Goal: Information Seeking & Learning: Compare options

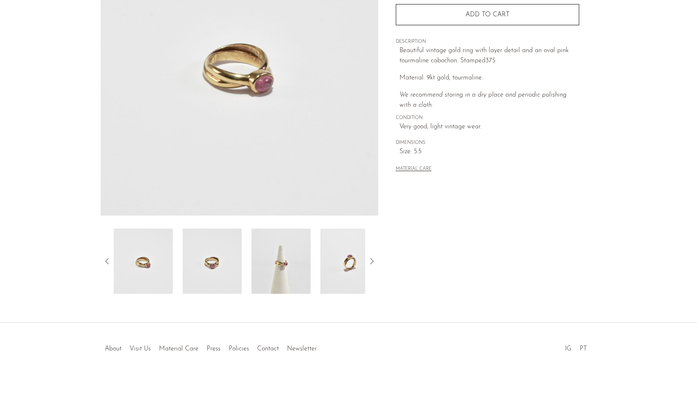
scroll to position [128, 0]
click at [282, 258] on img at bounding box center [281, 261] width 59 height 65
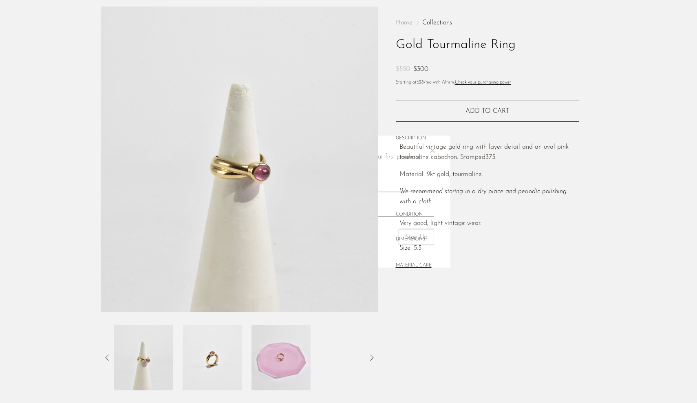
scroll to position [14, 0]
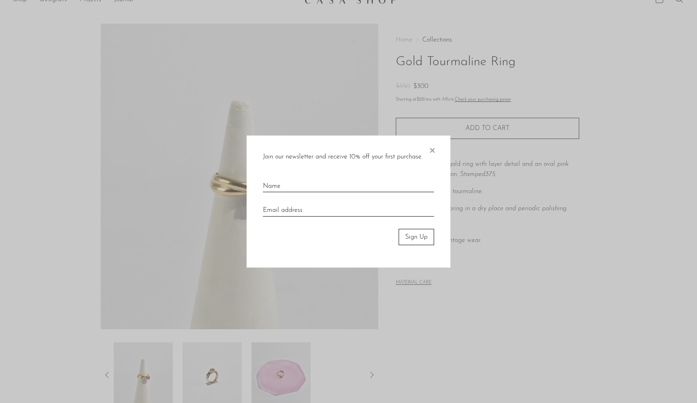
click at [439, 146] on div "Join our newsletter and receive 10% off your first purchase. × Sign Up" at bounding box center [349, 201] width 204 height 133
click at [433, 152] on span "×" at bounding box center [432, 148] width 8 height 26
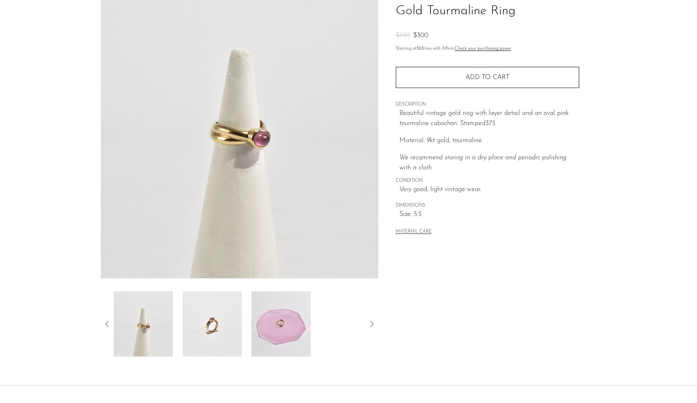
scroll to position [128, 0]
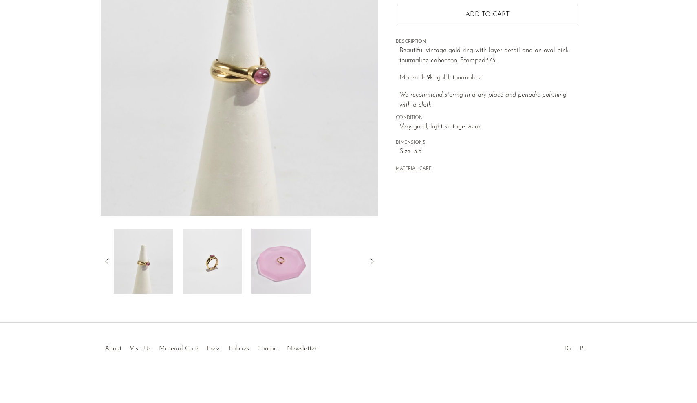
click at [300, 259] on img at bounding box center [281, 261] width 59 height 65
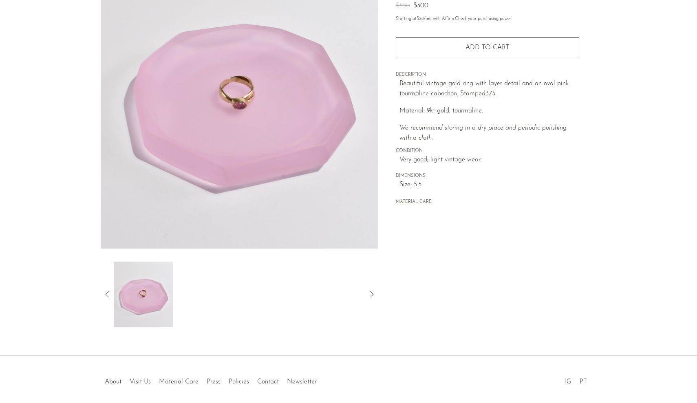
scroll to position [95, 0]
click at [108, 294] on icon at bounding box center [107, 294] width 10 height 10
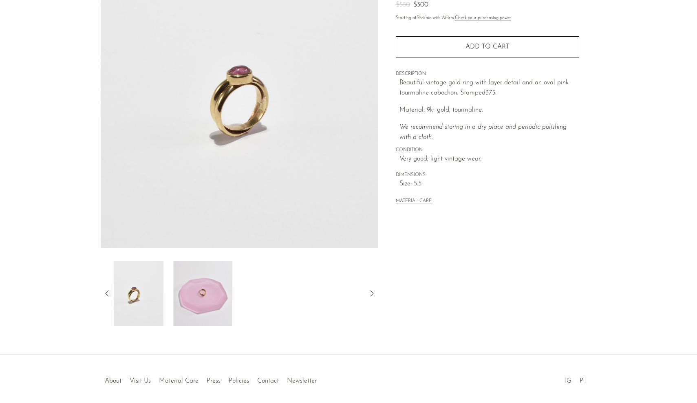
click at [109, 294] on icon at bounding box center [107, 294] width 10 height 10
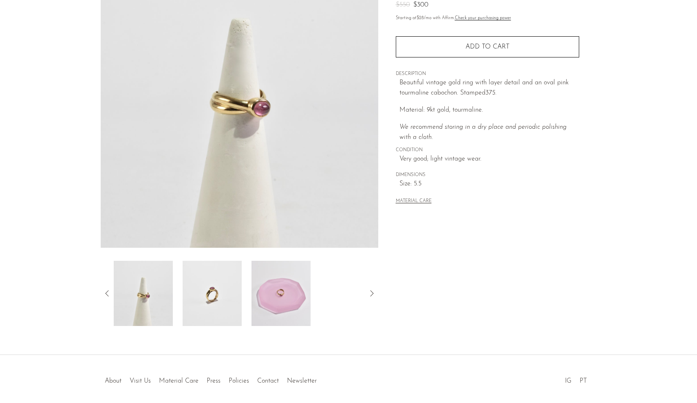
click at [156, 282] on img at bounding box center [143, 293] width 59 height 65
click at [140, 300] on img at bounding box center [143, 293] width 59 height 65
click at [164, 297] on img at bounding box center [143, 293] width 59 height 65
click at [195, 303] on img at bounding box center [212, 293] width 59 height 65
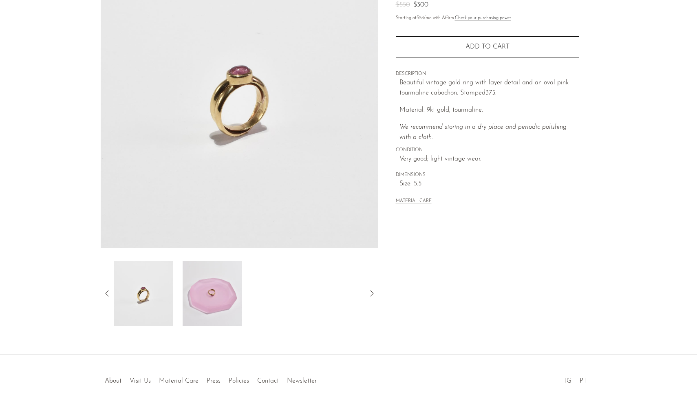
click at [149, 298] on img at bounding box center [143, 293] width 59 height 65
click at [117, 298] on img at bounding box center [143, 293] width 59 height 65
click at [148, 301] on img at bounding box center [143, 293] width 59 height 65
click at [190, 297] on img at bounding box center [212, 293] width 59 height 65
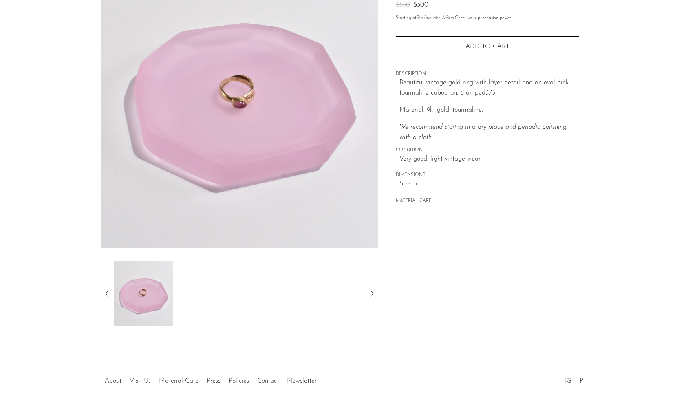
click at [96, 293] on article "Gold Tourmaline Ring $550 $300" at bounding box center [349, 134] width 522 height 384
click at [101, 293] on div at bounding box center [240, 293] width 278 height 65
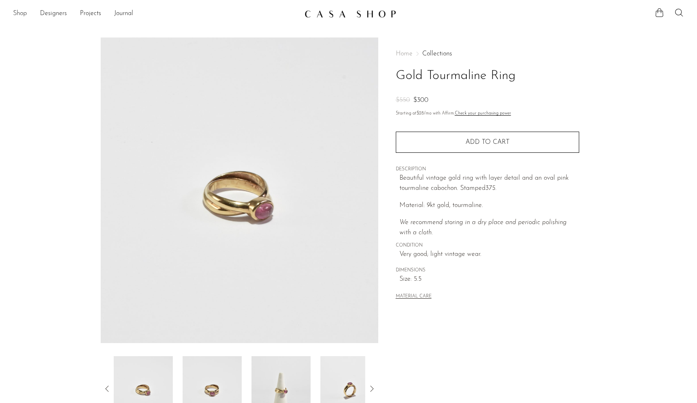
click at [23, 13] on link "Shop" at bounding box center [20, 14] width 14 height 11
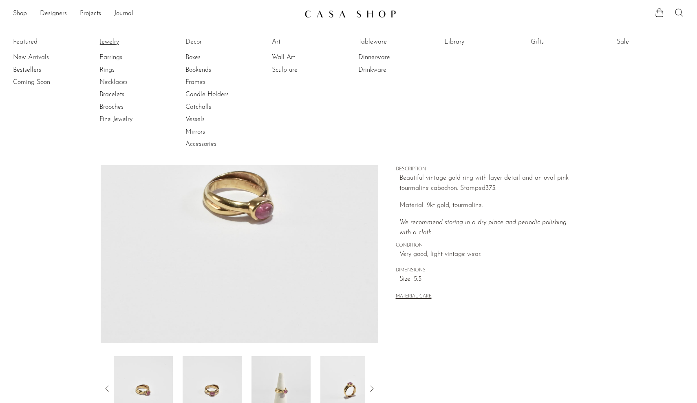
click at [108, 40] on link "Jewelry" at bounding box center [129, 42] width 61 height 9
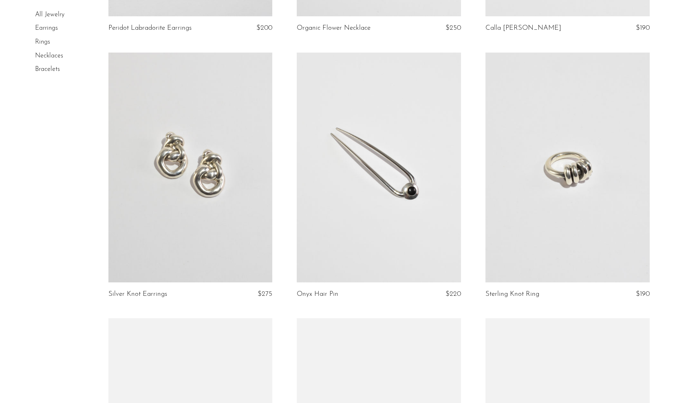
scroll to position [819, 0]
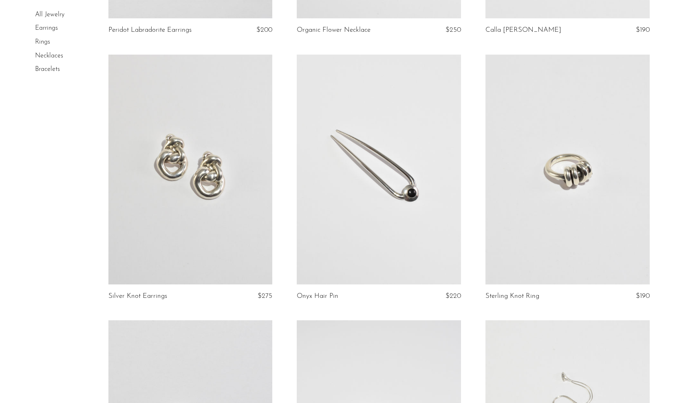
click at [381, 240] on link at bounding box center [379, 170] width 164 height 230
click at [235, 268] on link at bounding box center [190, 170] width 164 height 230
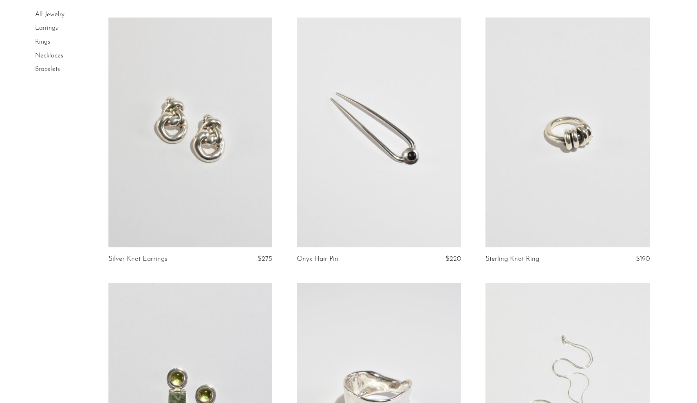
scroll to position [857, 0]
click at [497, 221] on link at bounding box center [568, 131] width 164 height 230
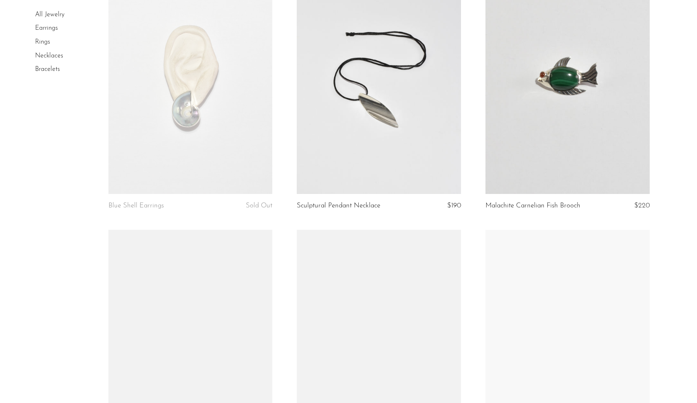
scroll to position [1538, 0]
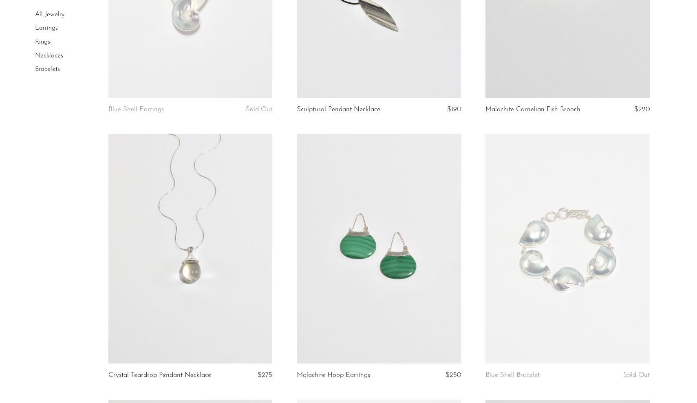
click at [349, 309] on link at bounding box center [379, 249] width 164 height 230
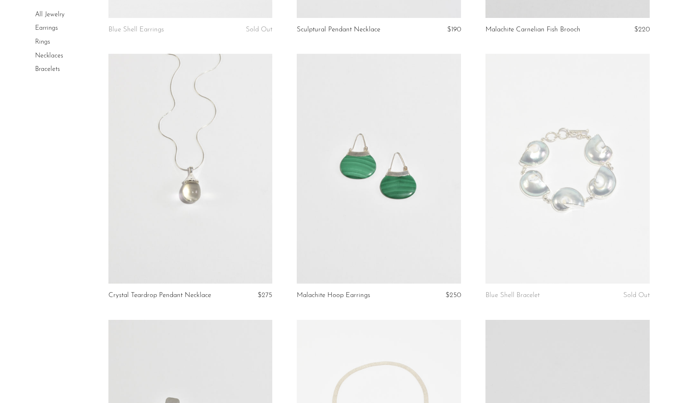
click at [212, 256] on link at bounding box center [190, 169] width 164 height 230
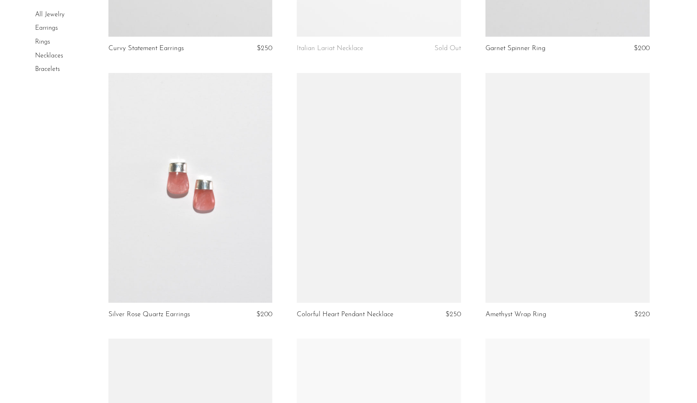
scroll to position [2198, 0]
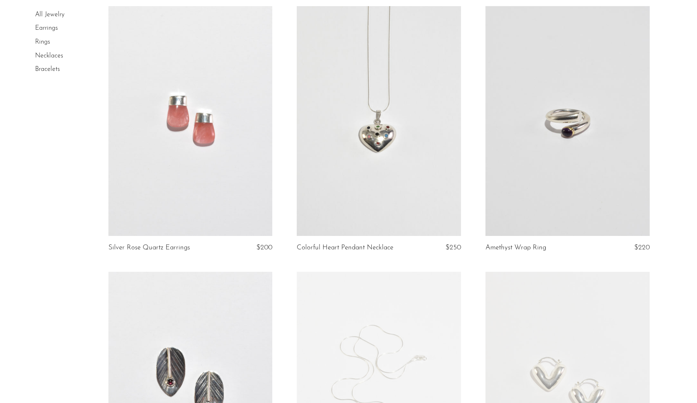
click at [538, 197] on link at bounding box center [568, 121] width 164 height 230
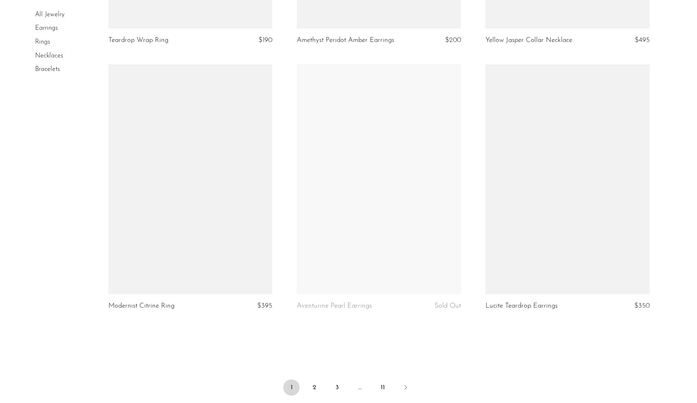
scroll to position [2940, 0]
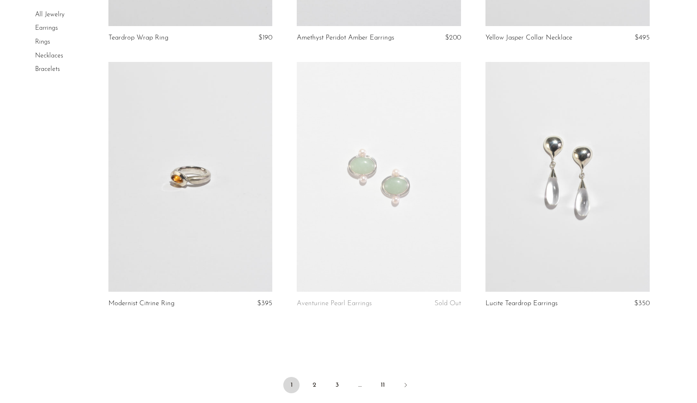
click at [249, 263] on link at bounding box center [190, 177] width 164 height 230
click at [384, 265] on link at bounding box center [379, 177] width 164 height 230
click at [314, 378] on link "2" at bounding box center [314, 385] width 16 height 16
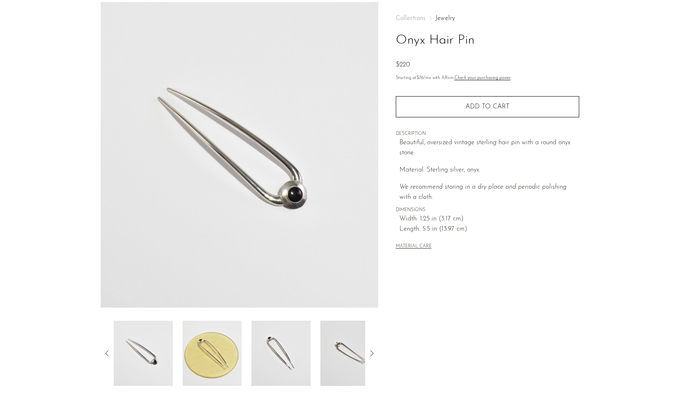
scroll to position [35, 0]
click at [212, 362] on img at bounding box center [212, 353] width 59 height 65
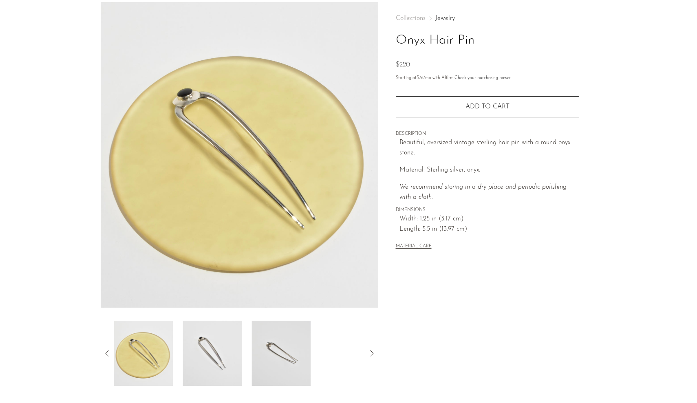
click at [240, 357] on img at bounding box center [212, 353] width 59 height 65
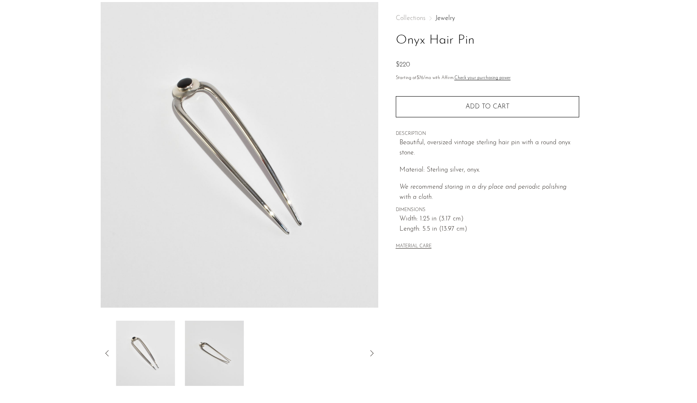
click at [240, 357] on img at bounding box center [214, 353] width 59 height 65
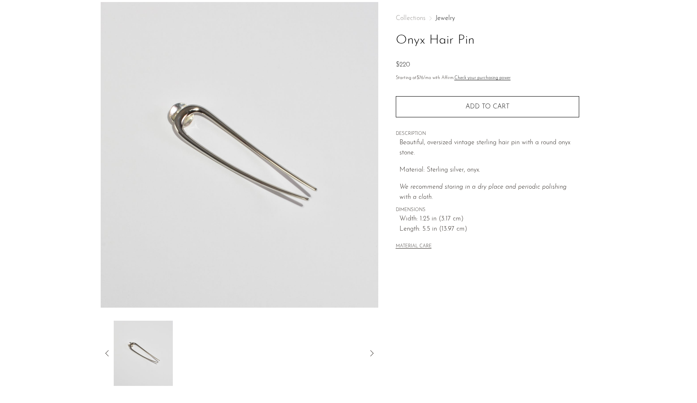
click at [107, 352] on icon at bounding box center [107, 354] width 10 height 10
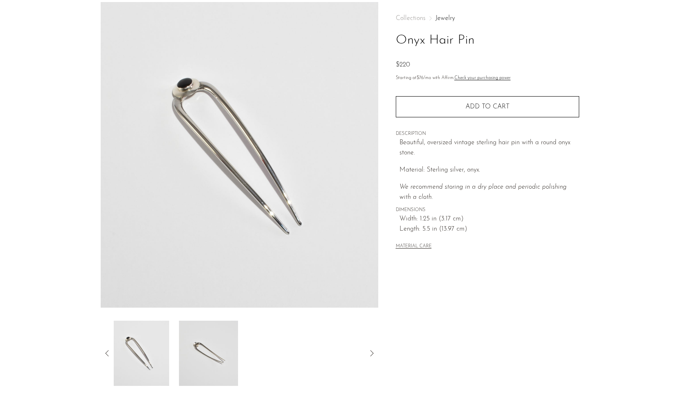
click at [107, 352] on icon at bounding box center [106, 353] width 3 height 6
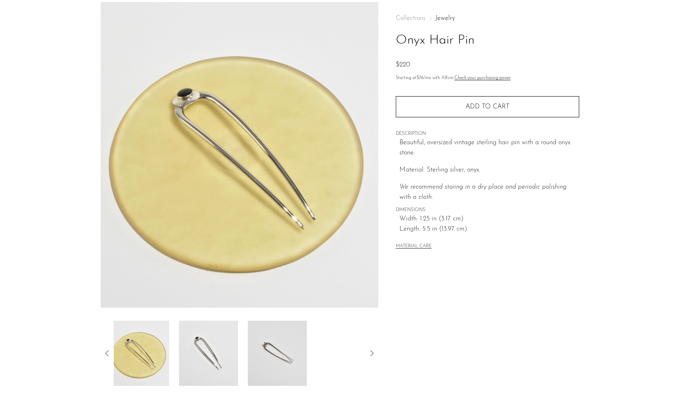
click at [107, 352] on icon at bounding box center [106, 353] width 3 height 6
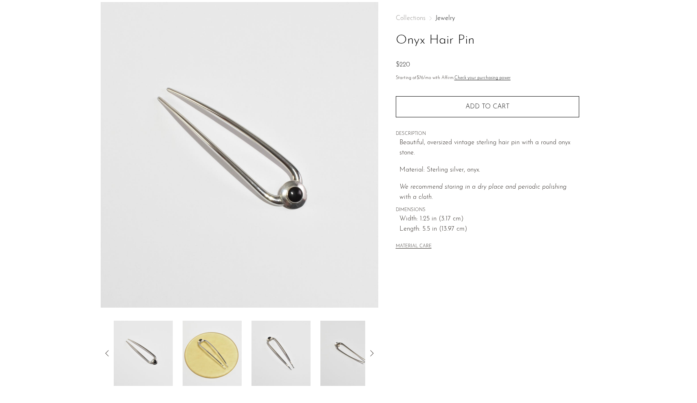
click at [148, 358] on img at bounding box center [143, 353] width 59 height 65
click at [219, 371] on img at bounding box center [212, 353] width 59 height 65
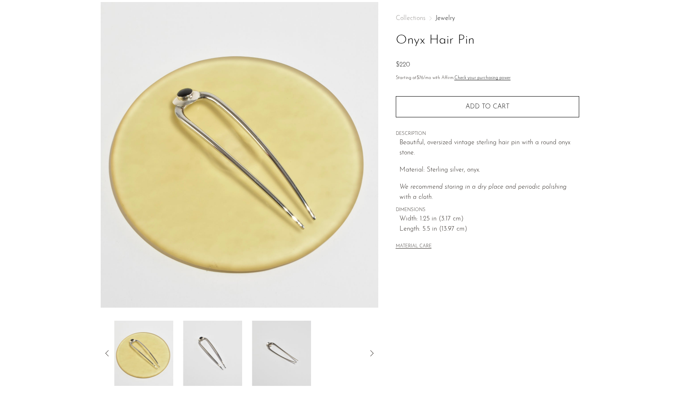
click at [239, 364] on img at bounding box center [212, 353] width 59 height 65
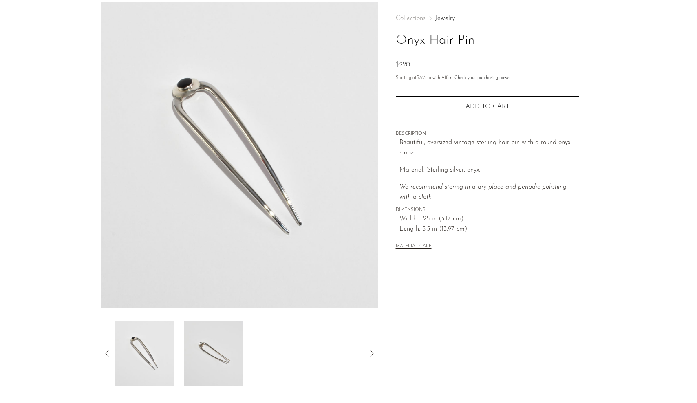
click at [251, 361] on div at bounding box center [240, 353] width 252 height 65
click at [228, 365] on img at bounding box center [212, 353] width 59 height 65
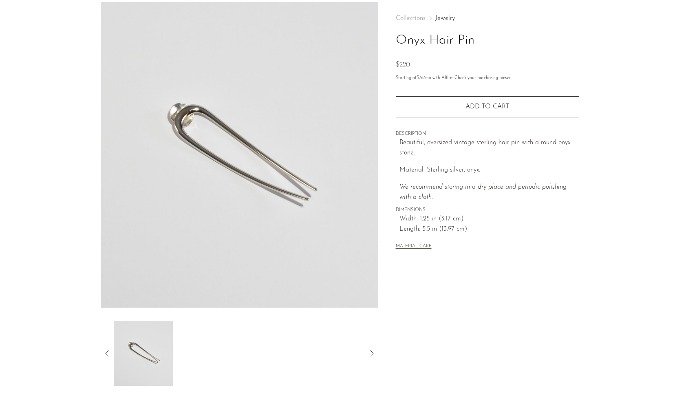
scroll to position [36, 0]
click at [104, 352] on icon at bounding box center [107, 353] width 10 height 10
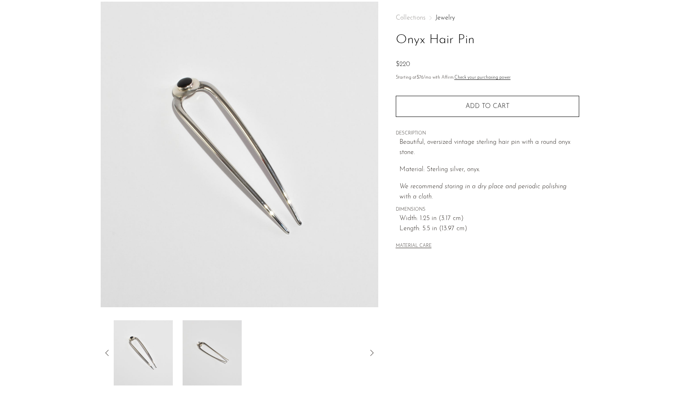
click at [104, 352] on icon at bounding box center [107, 353] width 10 height 10
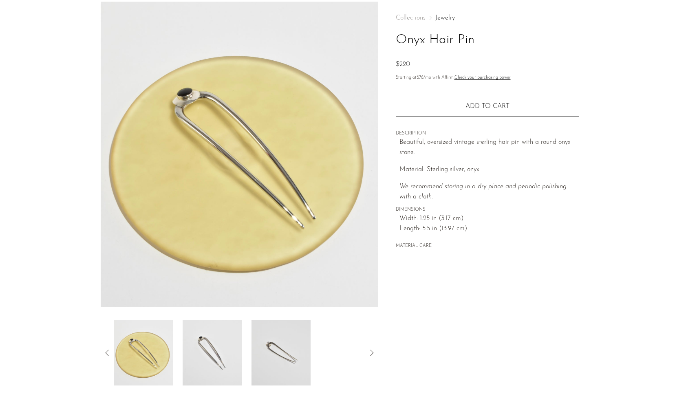
click at [104, 352] on icon at bounding box center [107, 353] width 10 height 10
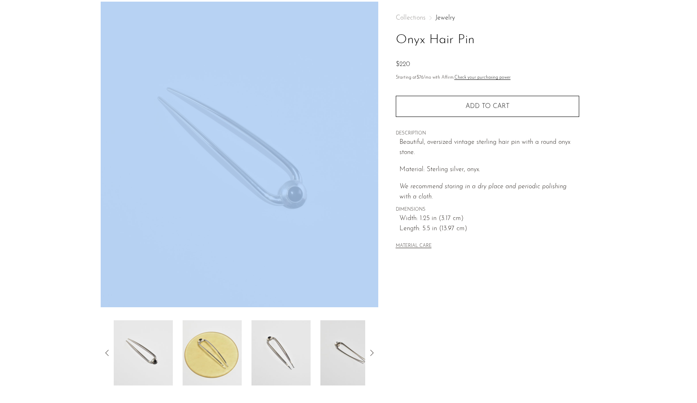
drag, startPoint x: 104, startPoint y: 352, endPoint x: 123, endPoint y: 241, distance: 112.2
click at [123, 242] on div at bounding box center [240, 194] width 278 height 384
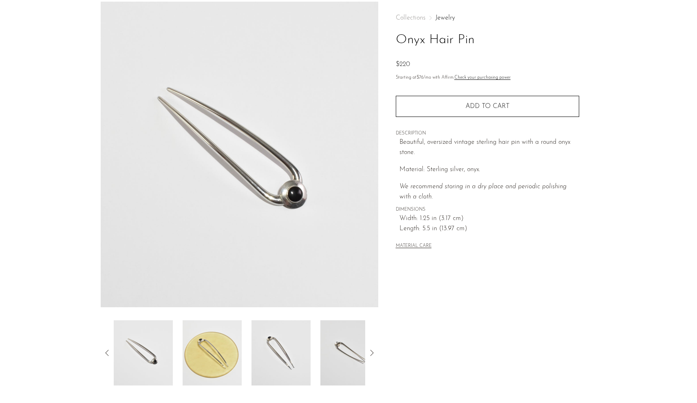
click at [77, 84] on section "Onyx Hair Pin $220" at bounding box center [348, 194] width 697 height 384
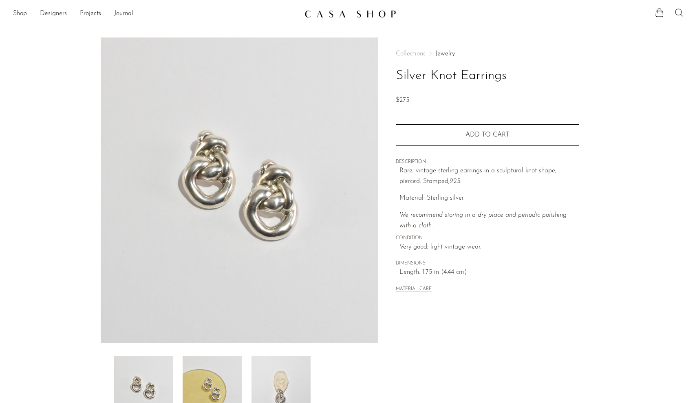
scroll to position [128, 0]
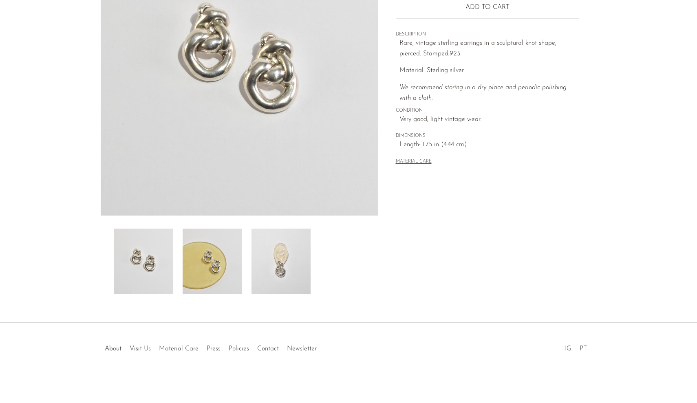
click at [230, 277] on img at bounding box center [212, 261] width 59 height 65
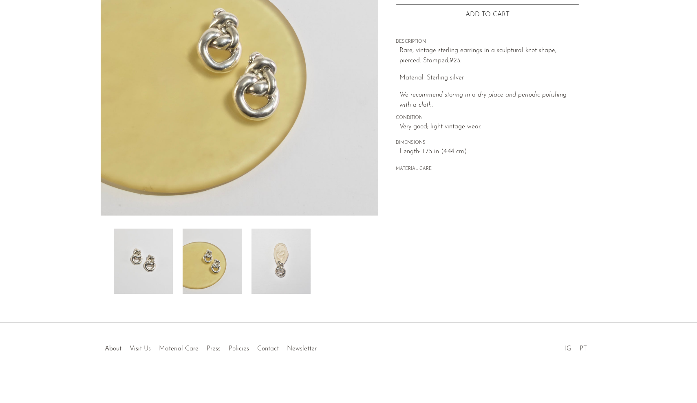
click at [283, 270] on img at bounding box center [281, 261] width 59 height 65
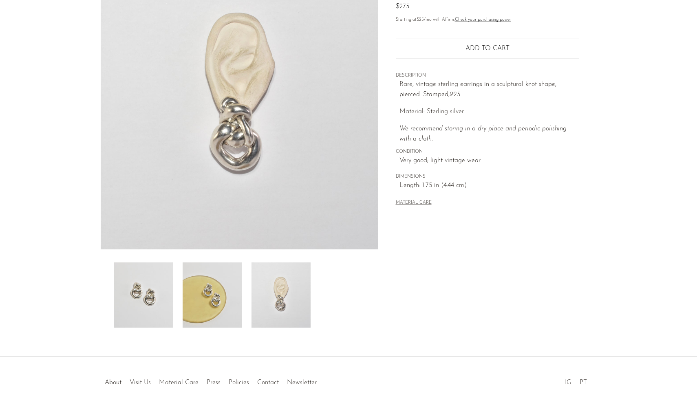
scroll to position [92, 0]
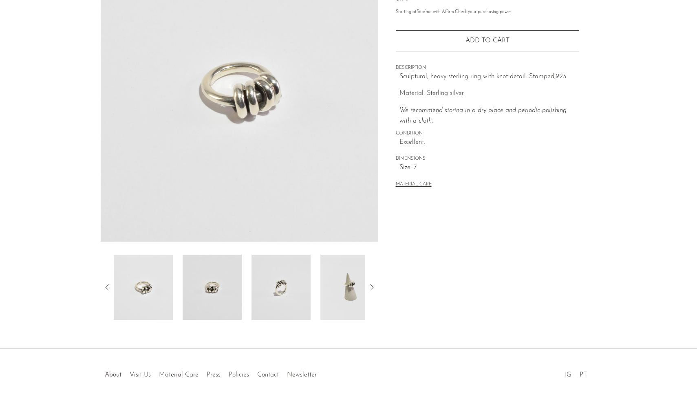
scroll to position [103, 0]
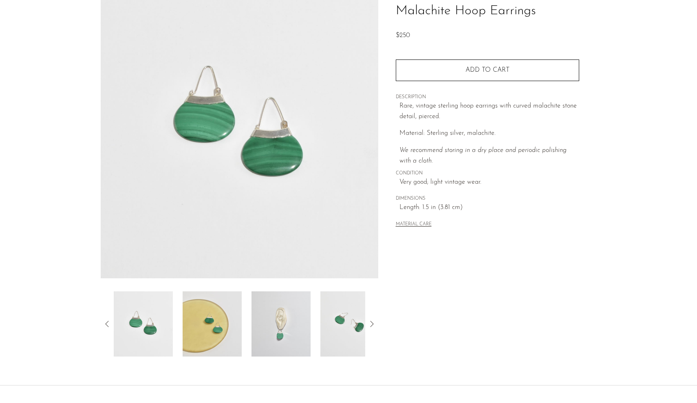
scroll to position [80, 0]
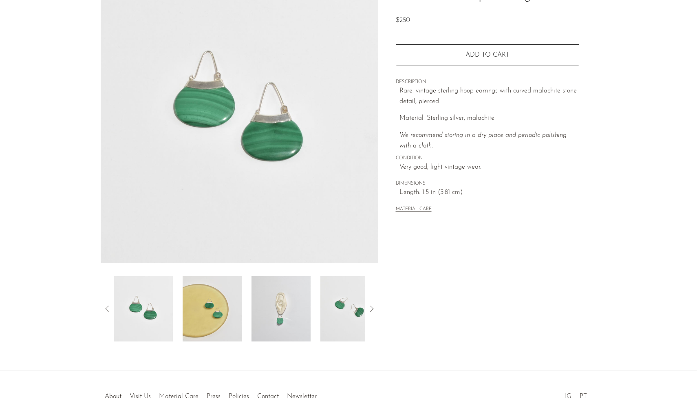
click at [291, 323] on img at bounding box center [281, 308] width 59 height 65
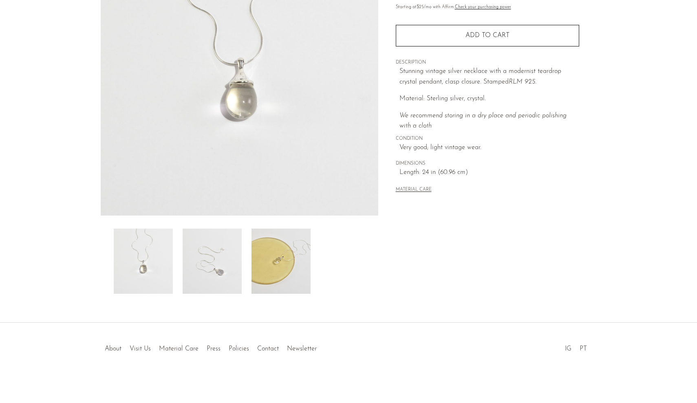
scroll to position [128, 0]
click at [212, 258] on img at bounding box center [212, 261] width 59 height 65
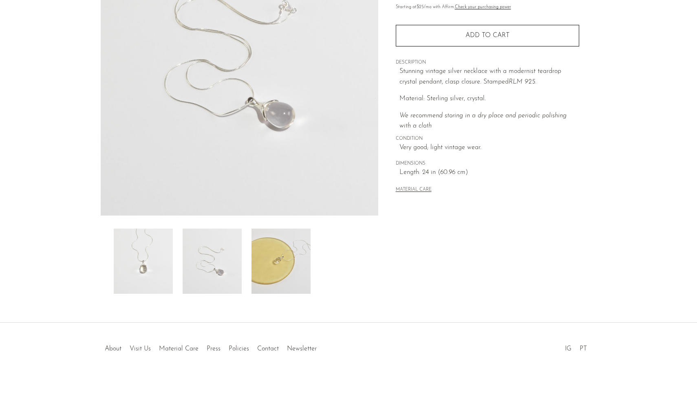
click at [145, 227] on div at bounding box center [240, 102] width 278 height 384
click at [145, 232] on img at bounding box center [143, 261] width 59 height 65
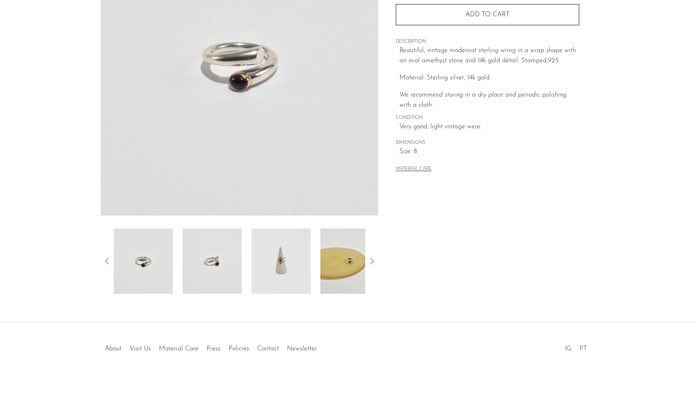
scroll to position [128, 0]
click at [170, 268] on img at bounding box center [143, 261] width 59 height 65
click at [218, 278] on img at bounding box center [212, 261] width 59 height 65
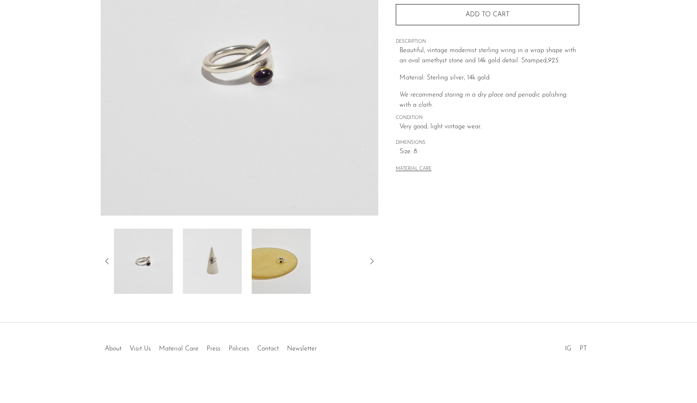
click at [221, 276] on img at bounding box center [212, 261] width 59 height 65
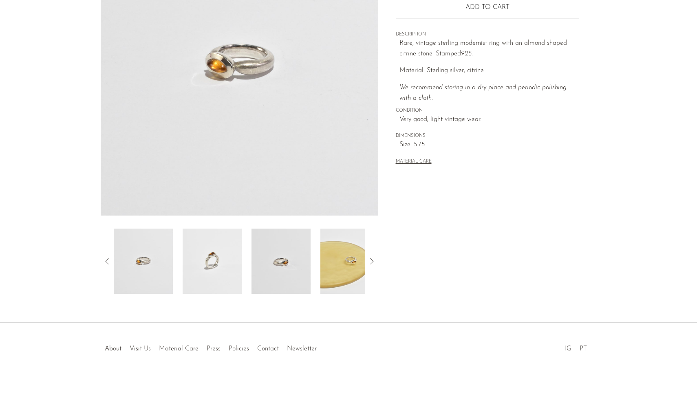
click at [235, 261] on img at bounding box center [212, 261] width 59 height 65
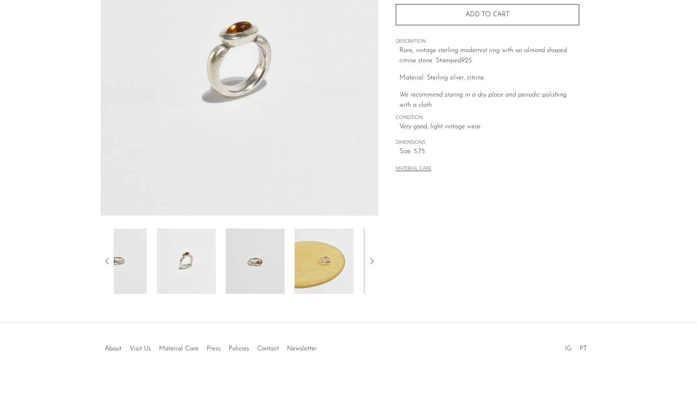
scroll to position [128, 0]
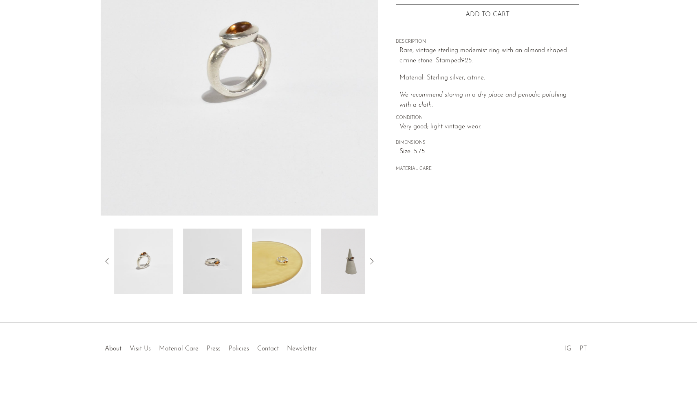
click at [235, 261] on img at bounding box center [212, 261] width 59 height 65
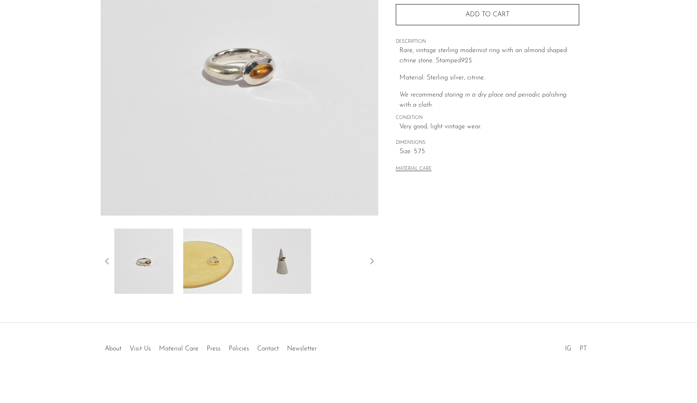
click at [235, 261] on img at bounding box center [212, 261] width 59 height 65
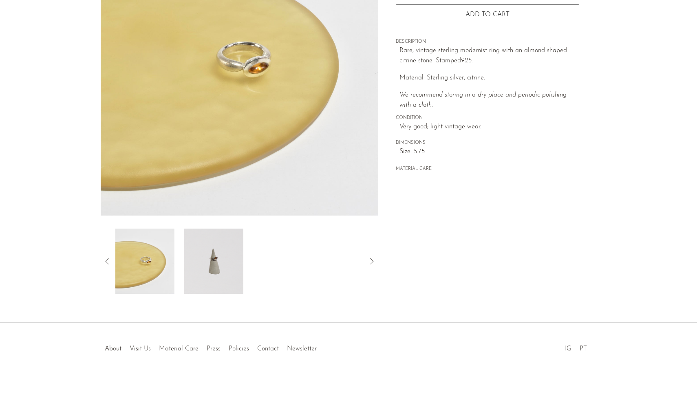
click at [241, 265] on img at bounding box center [213, 261] width 59 height 65
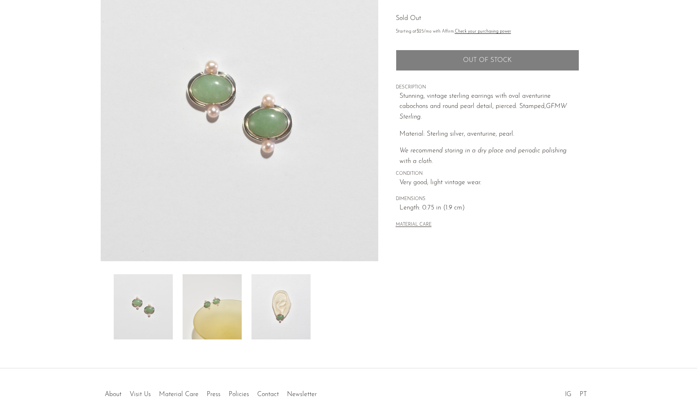
scroll to position [88, 0]
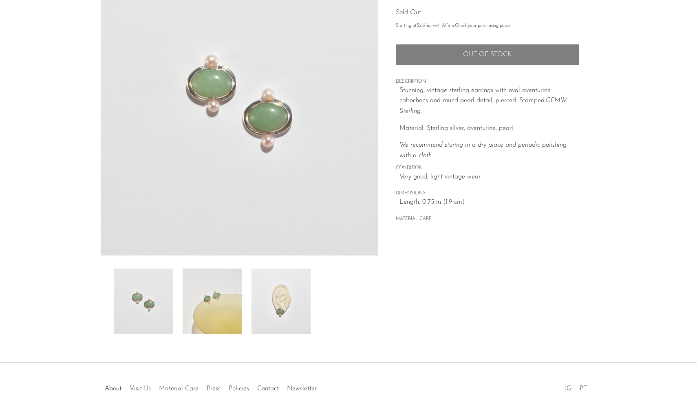
click at [273, 311] on img at bounding box center [281, 301] width 59 height 65
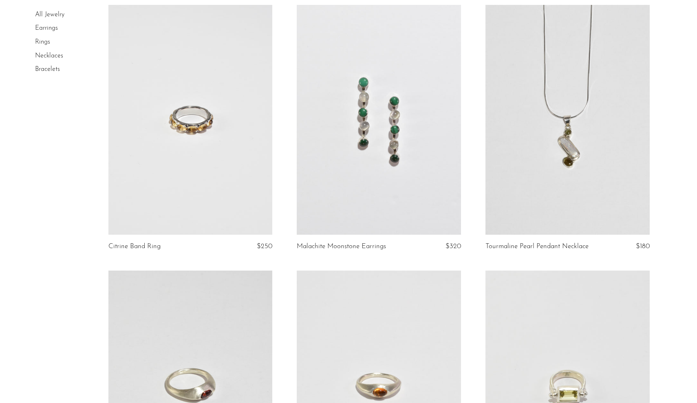
scroll to position [71, 0]
click at [257, 189] on link at bounding box center [190, 119] width 164 height 230
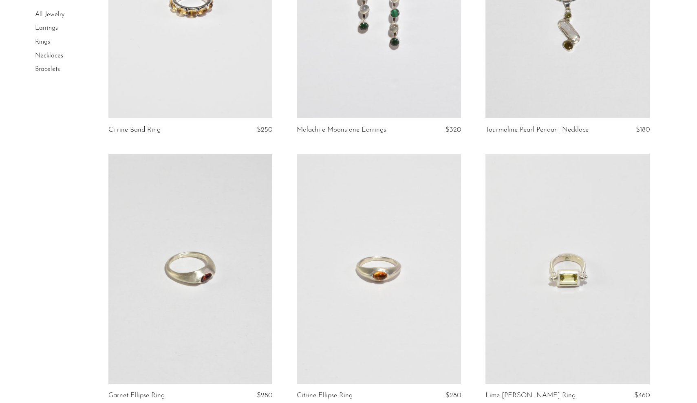
scroll to position [313, 0]
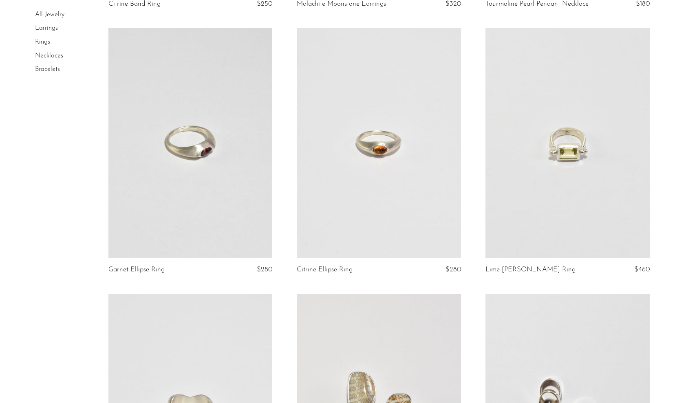
click at [356, 248] on link at bounding box center [379, 143] width 164 height 230
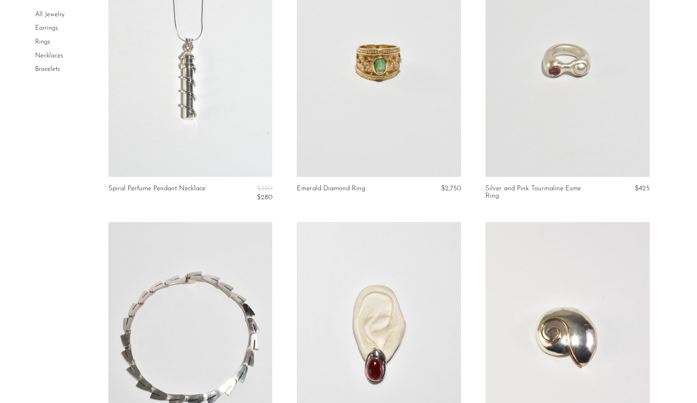
scroll to position [849, 0]
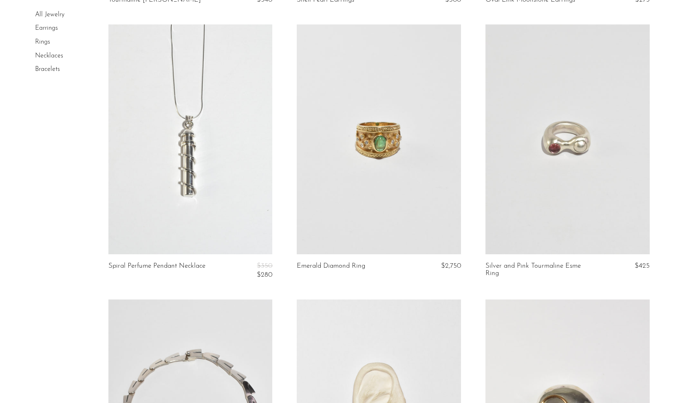
click at [539, 157] on link at bounding box center [568, 139] width 164 height 230
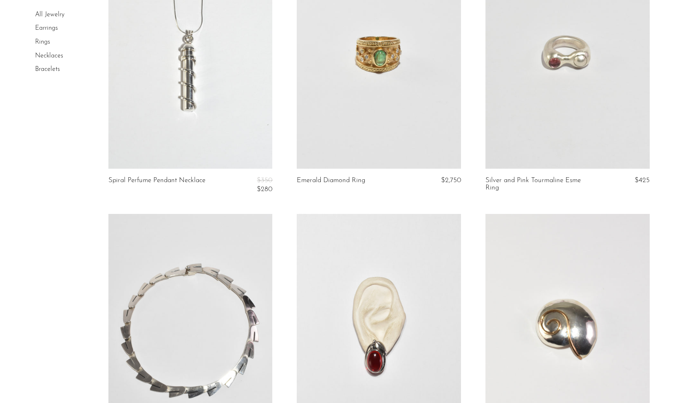
scroll to position [905, 0]
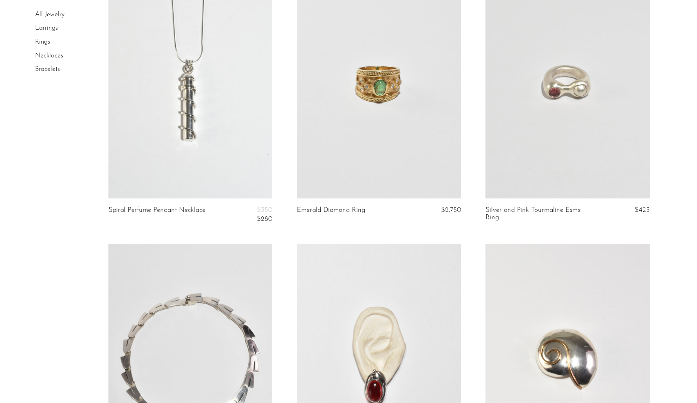
click at [603, 173] on link at bounding box center [568, 84] width 164 height 230
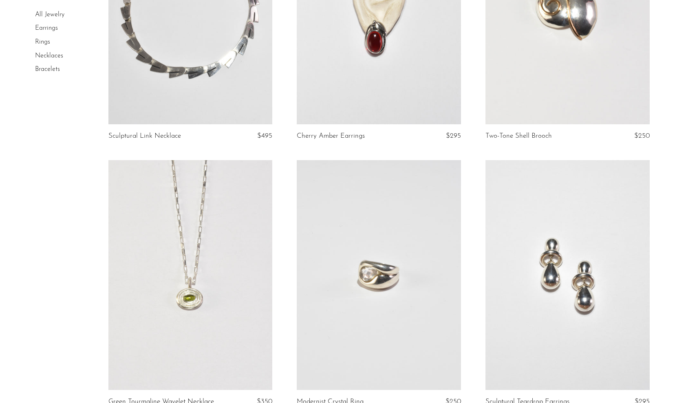
scroll to position [1412, 0]
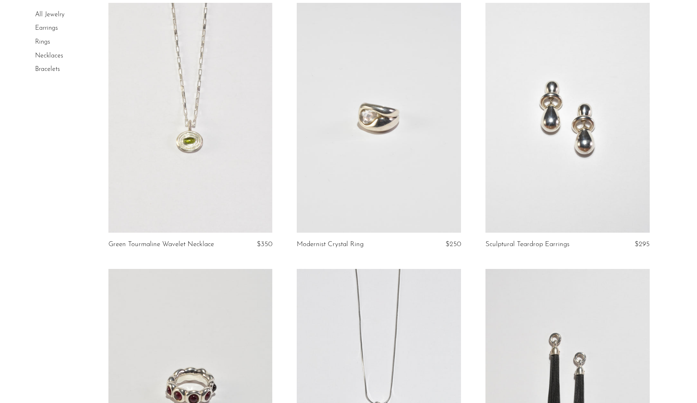
click at [357, 223] on link at bounding box center [379, 118] width 164 height 230
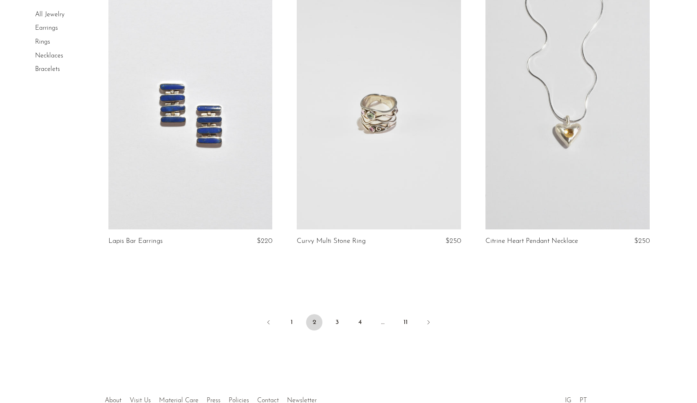
scroll to position [3073, 0]
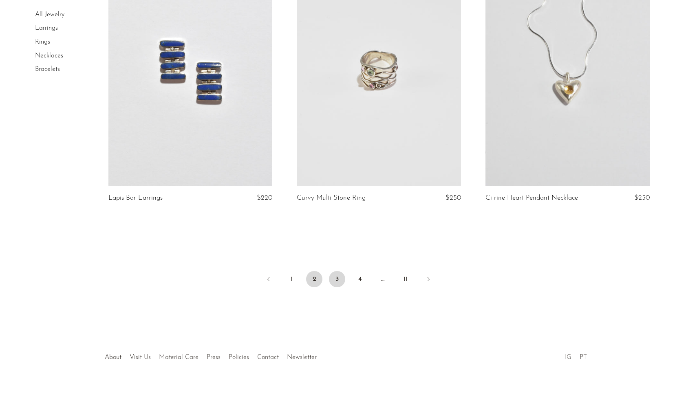
click at [338, 277] on link "3" at bounding box center [337, 279] width 16 height 16
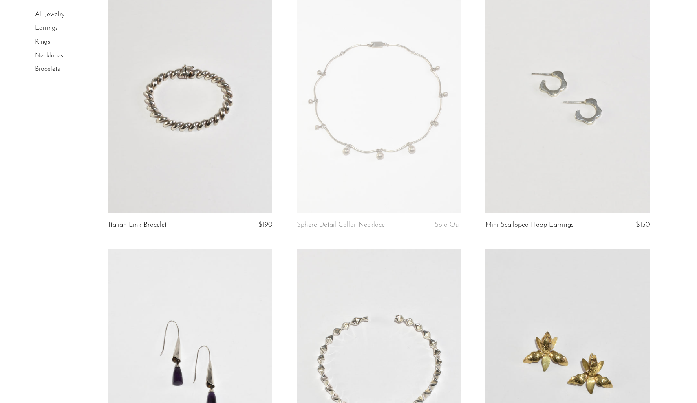
scroll to position [1156, 0]
click at [201, 109] on link at bounding box center [190, 98] width 164 height 230
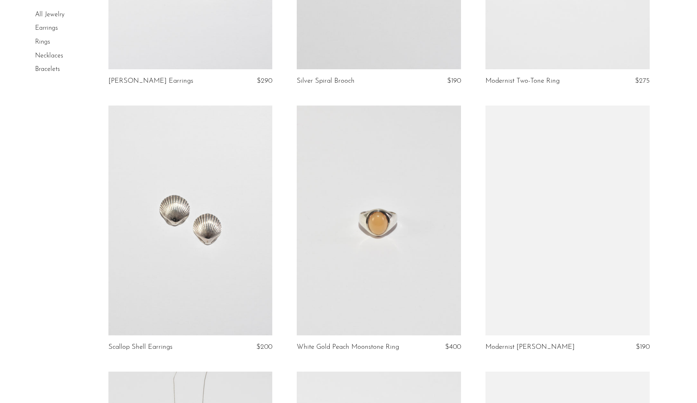
scroll to position [1869, 0]
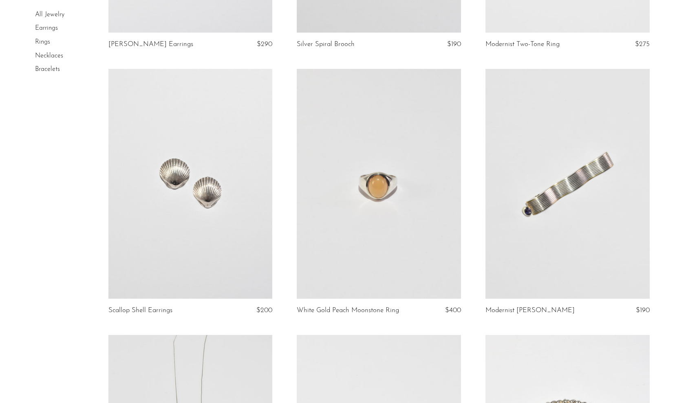
click at [419, 209] on link at bounding box center [379, 184] width 164 height 230
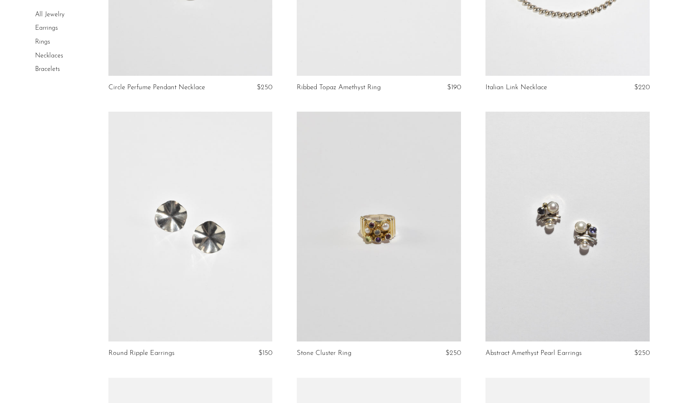
scroll to position [2362, 0]
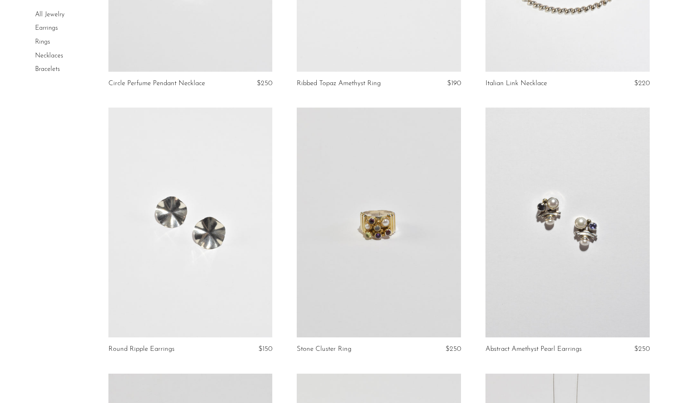
click at [394, 307] on link at bounding box center [379, 223] width 164 height 230
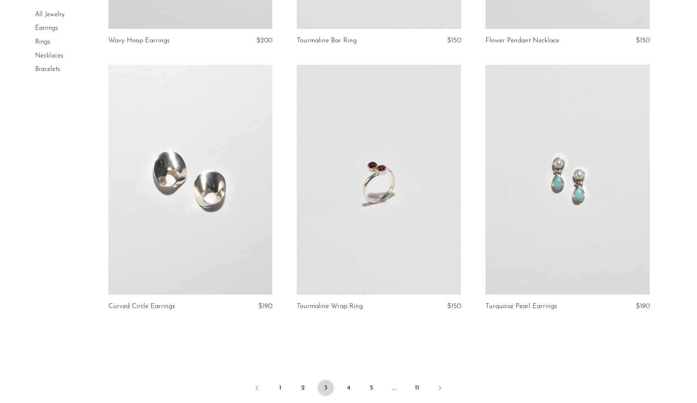
scroll to position [2940, 0]
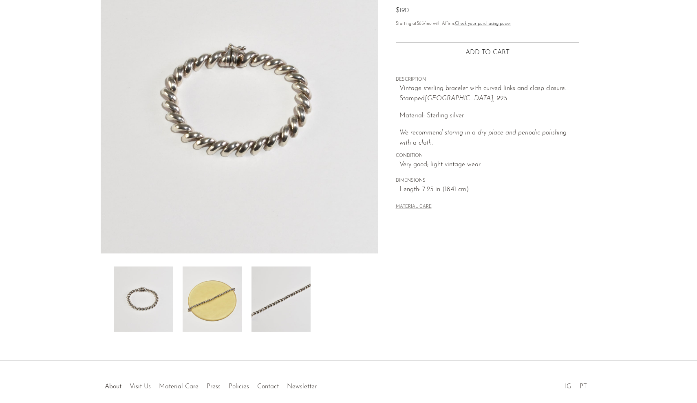
scroll to position [99, 0]
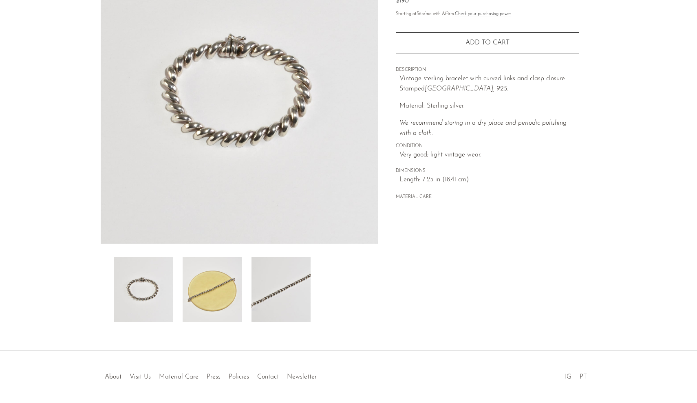
click at [223, 299] on img at bounding box center [212, 289] width 59 height 65
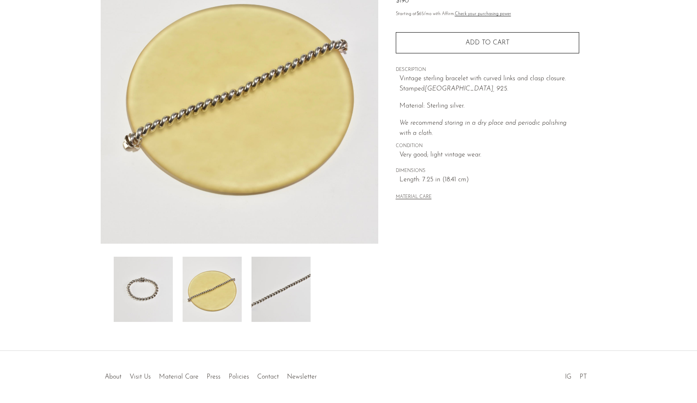
click at [172, 285] on img at bounding box center [143, 289] width 59 height 65
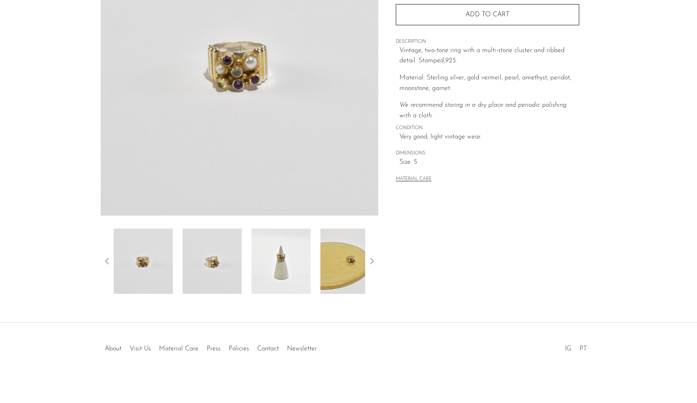
scroll to position [128, 0]
click at [217, 283] on img at bounding box center [212, 261] width 59 height 65
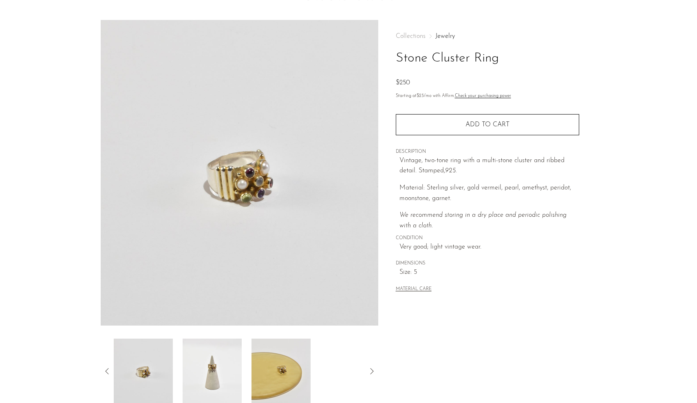
scroll to position [19, 0]
click at [259, 387] on img at bounding box center [281, 370] width 59 height 65
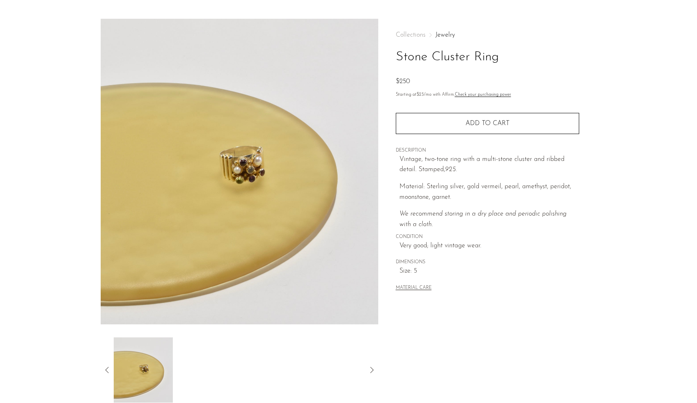
click at [163, 358] on img at bounding box center [143, 370] width 59 height 65
click at [102, 363] on div at bounding box center [240, 370] width 278 height 65
click at [107, 365] on div at bounding box center [240, 370] width 278 height 65
click at [104, 371] on icon at bounding box center [107, 370] width 10 height 10
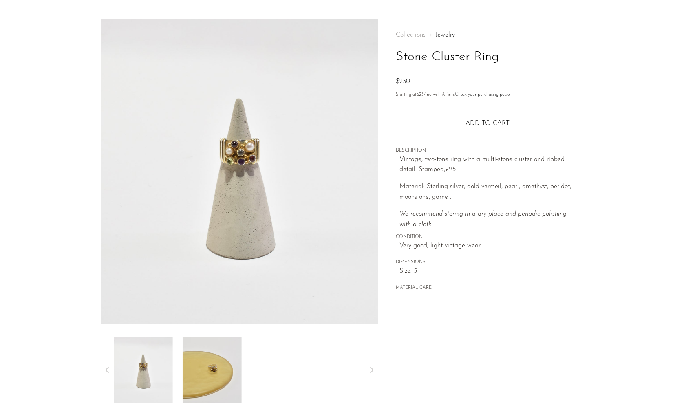
click at [106, 369] on icon at bounding box center [107, 370] width 10 height 10
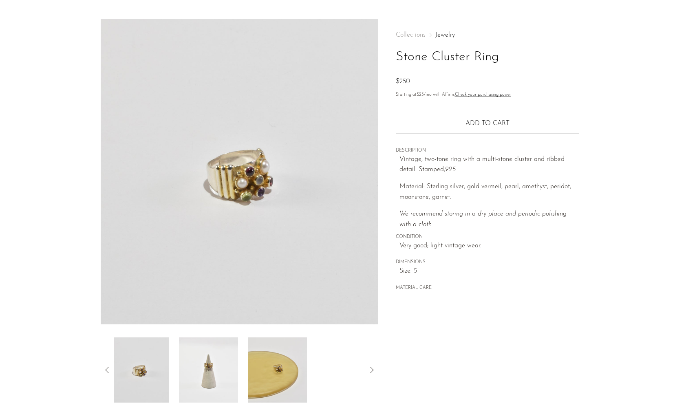
click at [106, 369] on icon at bounding box center [107, 370] width 10 height 10
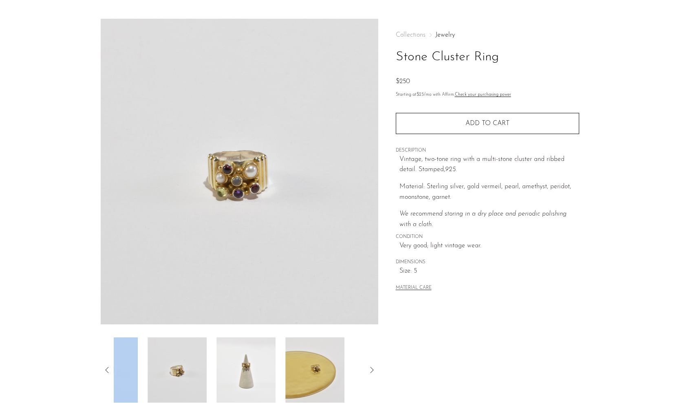
click at [106, 369] on icon at bounding box center [107, 370] width 10 height 10
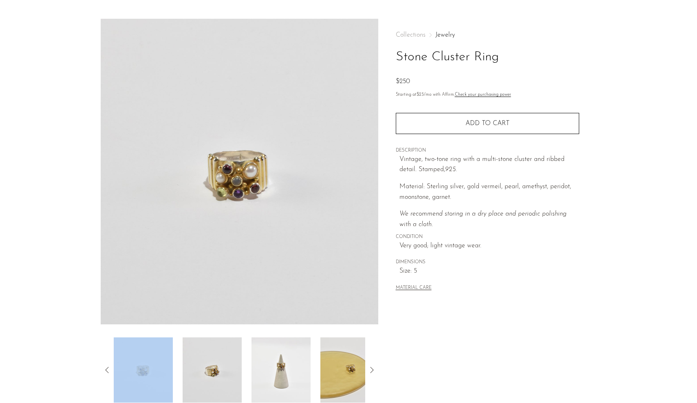
click at [210, 372] on img at bounding box center [212, 370] width 59 height 65
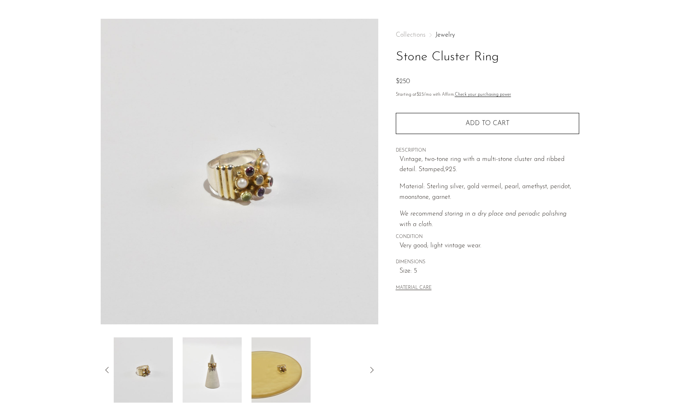
click at [108, 365] on div at bounding box center [240, 370] width 278 height 65
click at [103, 365] on div at bounding box center [240, 370] width 278 height 65
click at [106, 368] on icon at bounding box center [107, 370] width 10 height 10
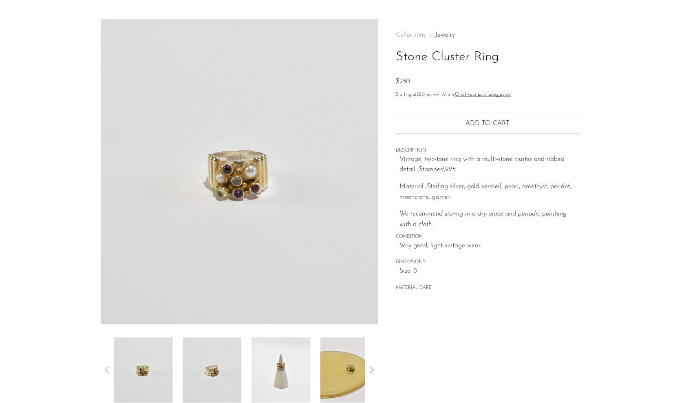
click at [106, 368] on icon at bounding box center [107, 370] width 10 height 10
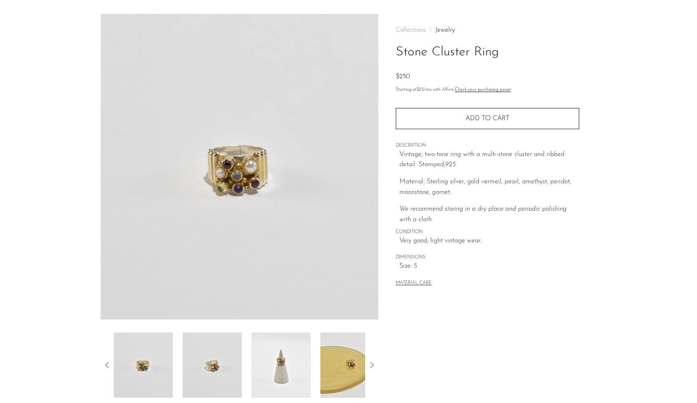
scroll to position [24, 0]
